Goal: Find specific page/section: Find specific page/section

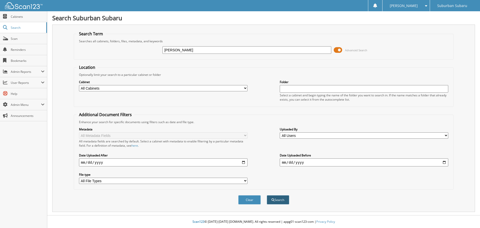
type input "[PERSON_NAME]"
click at [282, 201] on button "Search" at bounding box center [278, 199] width 23 height 9
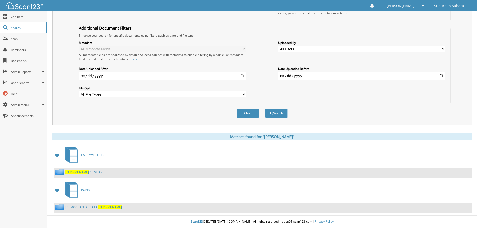
scroll to position [87, 0]
click at [98, 206] on span "[PERSON_NAME]" at bounding box center [110, 207] width 24 height 4
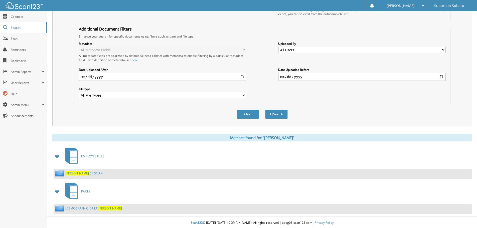
scroll to position [87, 0]
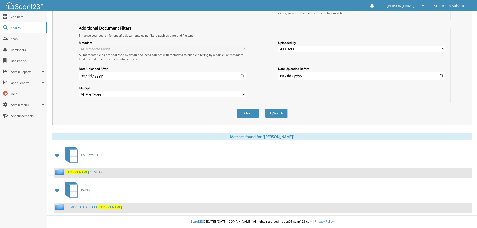
click at [83, 172] on link "SPRIGGS ;CRISTIAN" at bounding box center [83, 172] width 37 height 4
